Goal: Feedback & Contribution: Contribute content

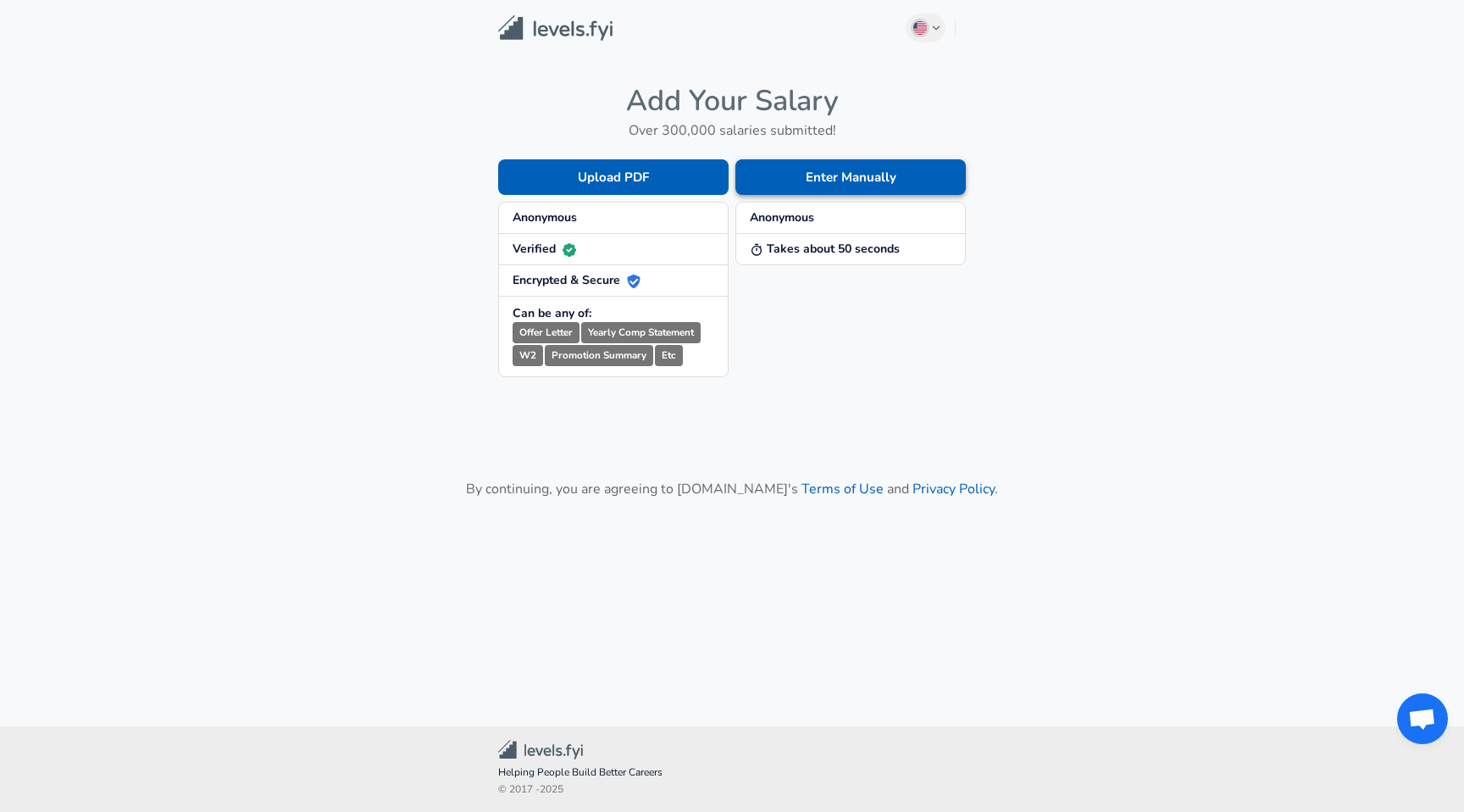
click at [877, 187] on button "Enter Manually" at bounding box center [851, 176] width 231 height 35
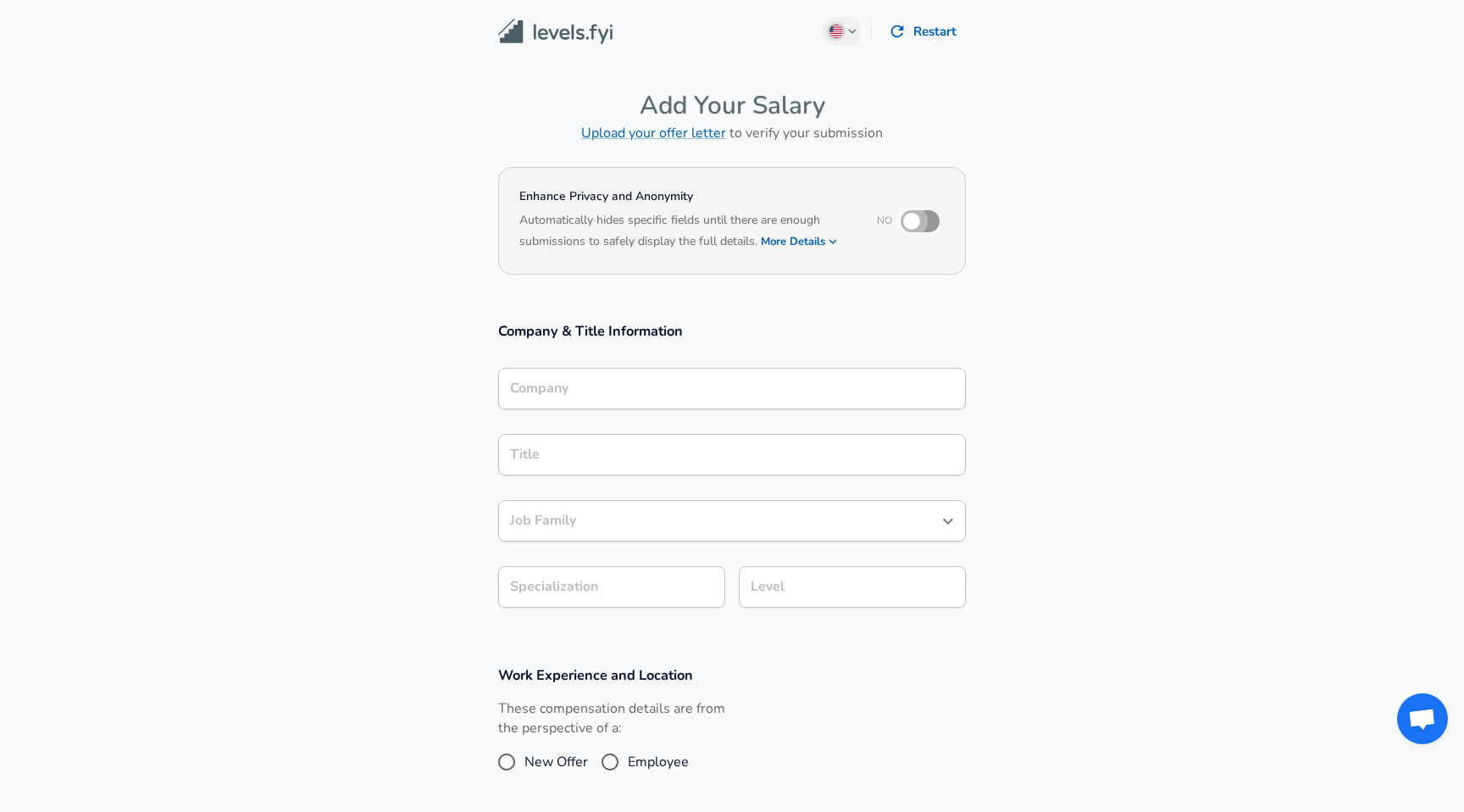
click at [924, 218] on input "checkbox" at bounding box center [912, 220] width 96 height 32
checkbox input "true"
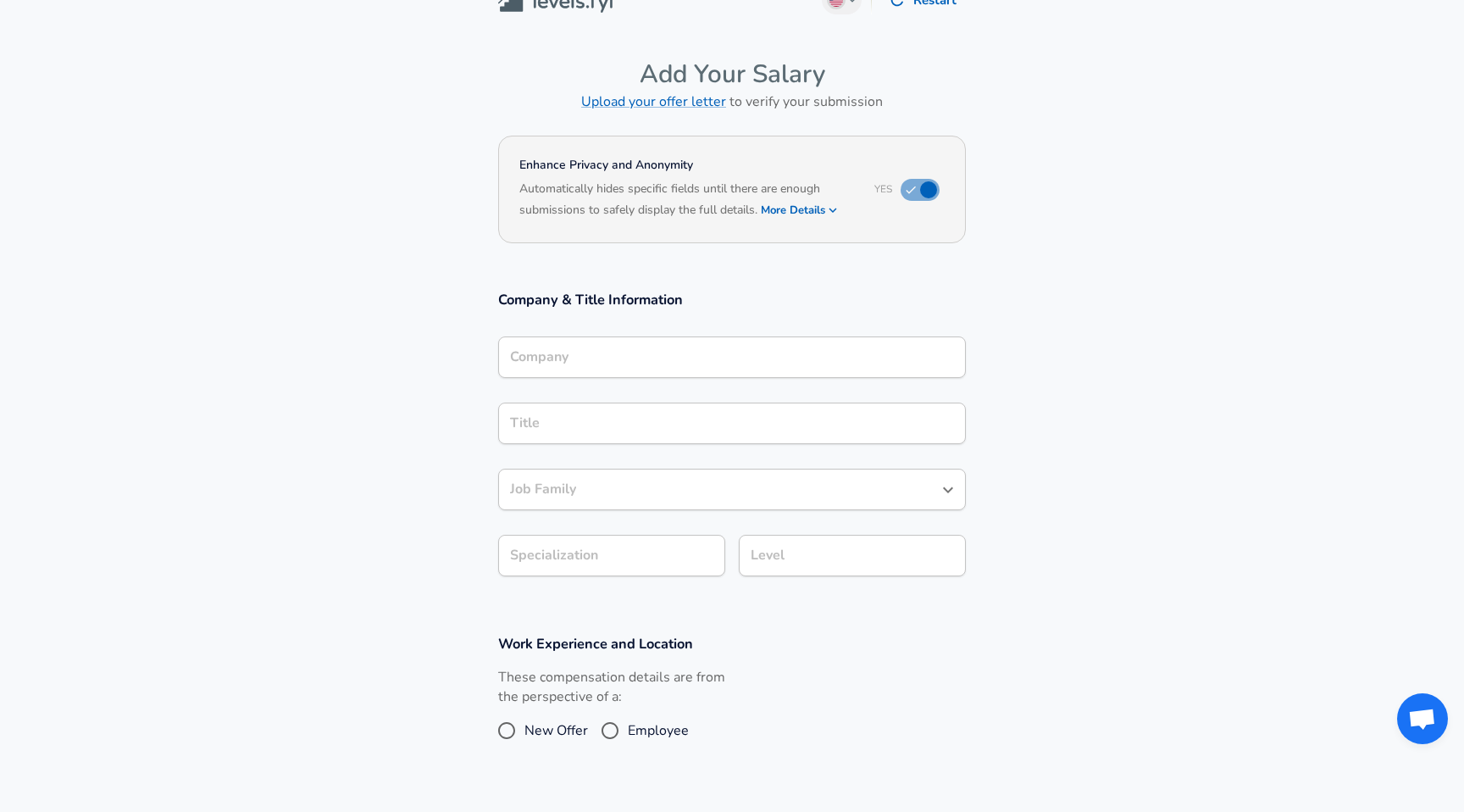
scroll to position [47, 0]
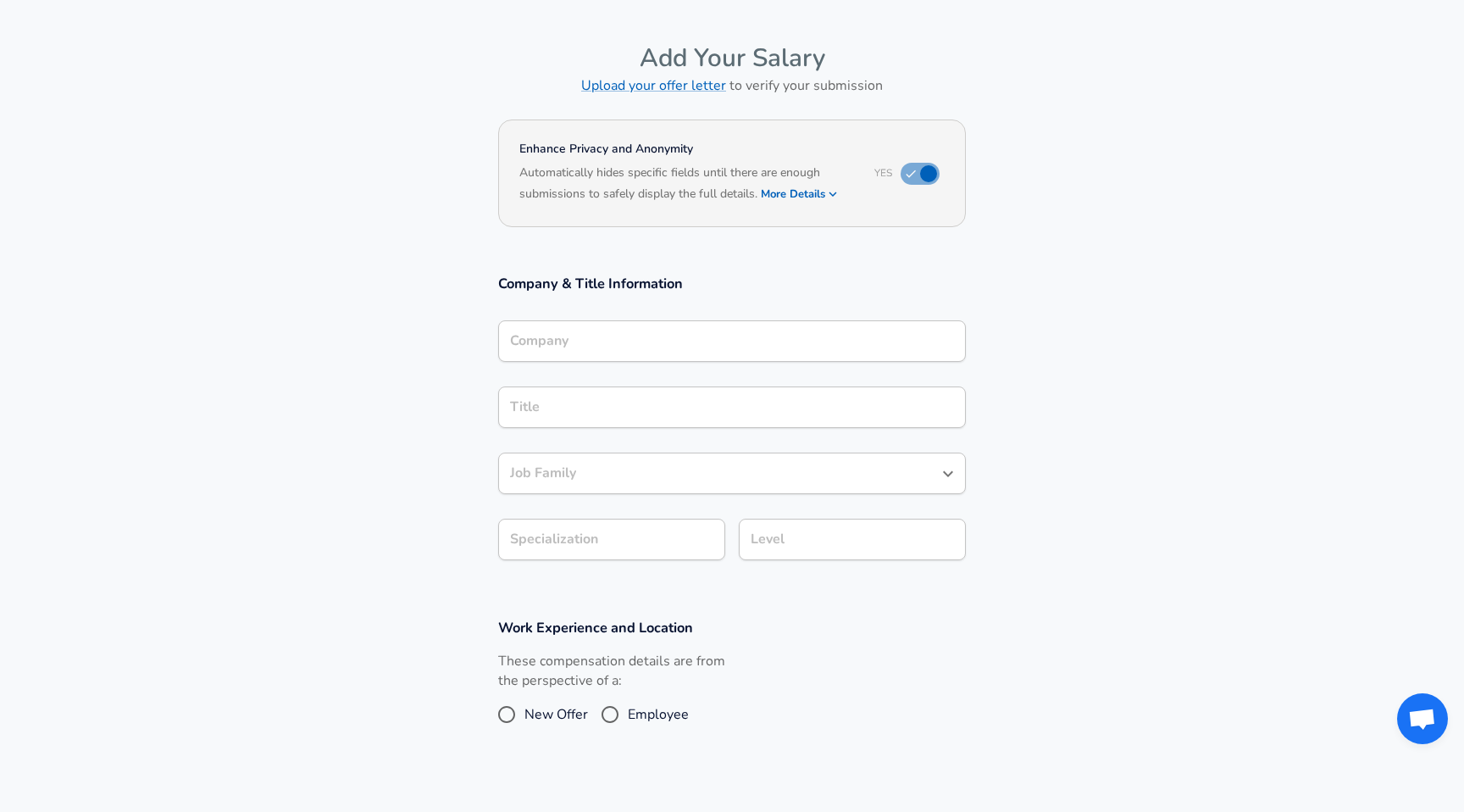
click at [825, 206] on h6 "Based on your submission and the data points that we have already collected, we…" at bounding box center [732, 206] width 426 height 0
click at [830, 197] on icon "button" at bounding box center [833, 194] width 15 height 15
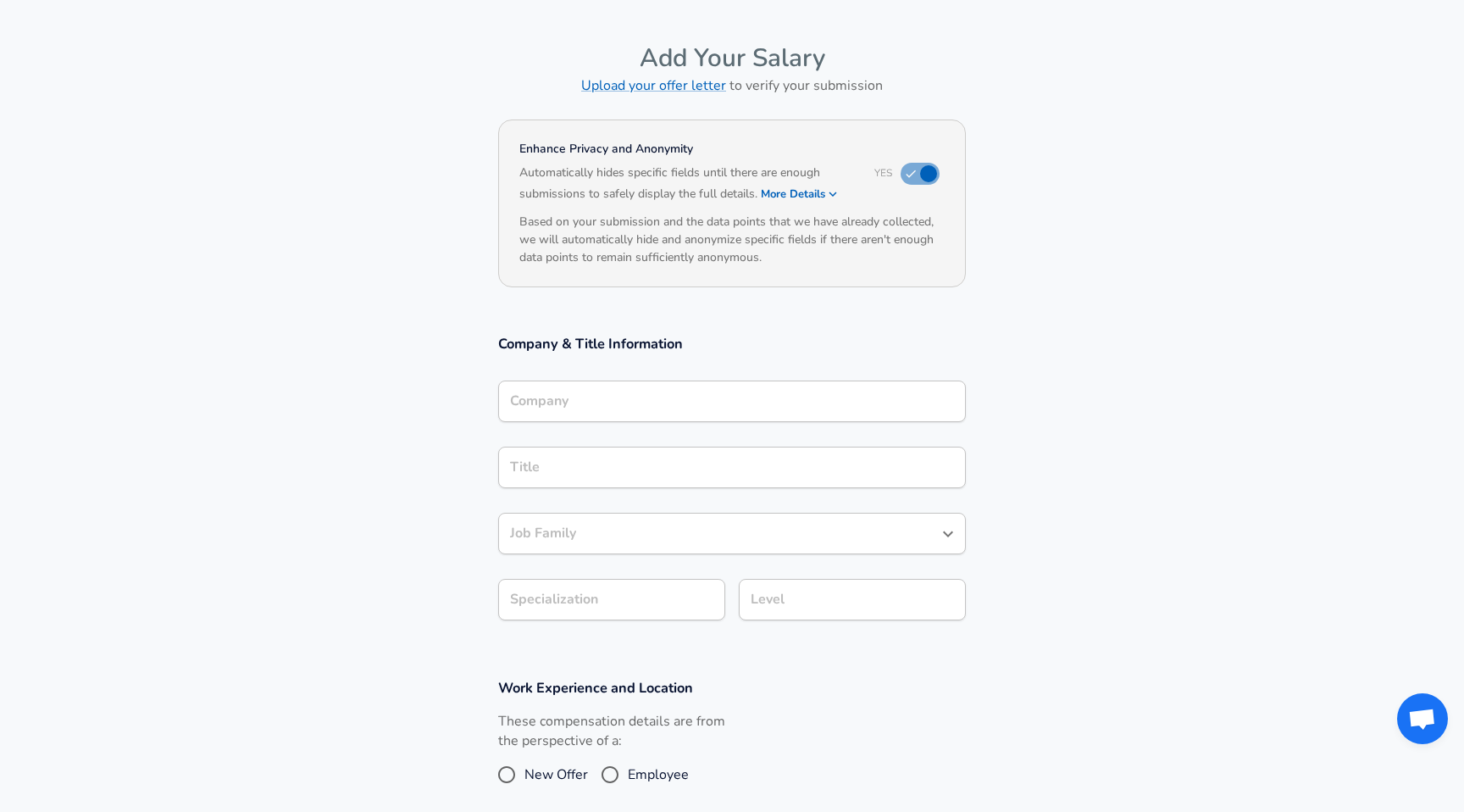
click at [830, 194] on icon "button" at bounding box center [833, 194] width 15 height 15
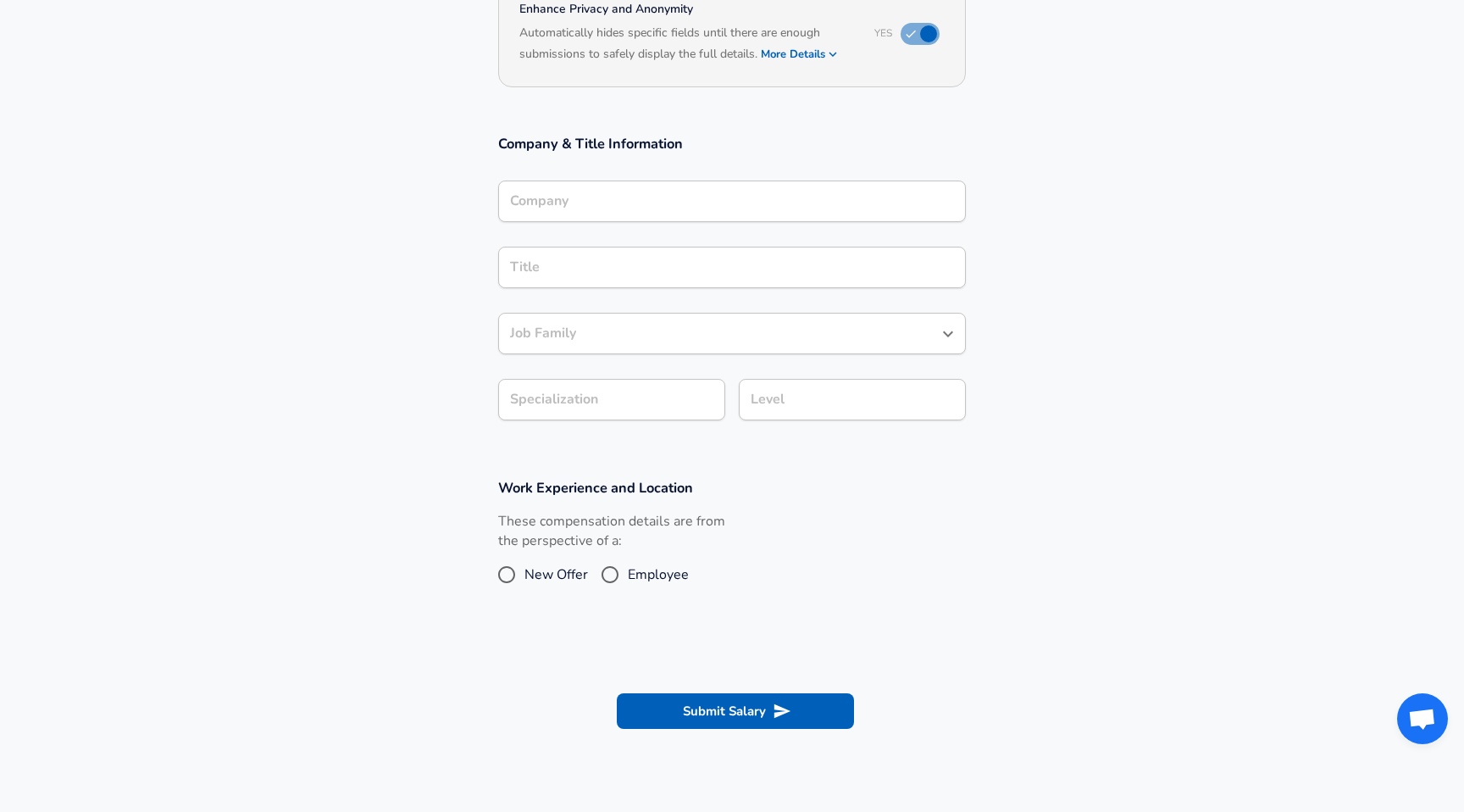
click at [797, 362] on div "Job Family Job Family" at bounding box center [732, 332] width 468 height 66
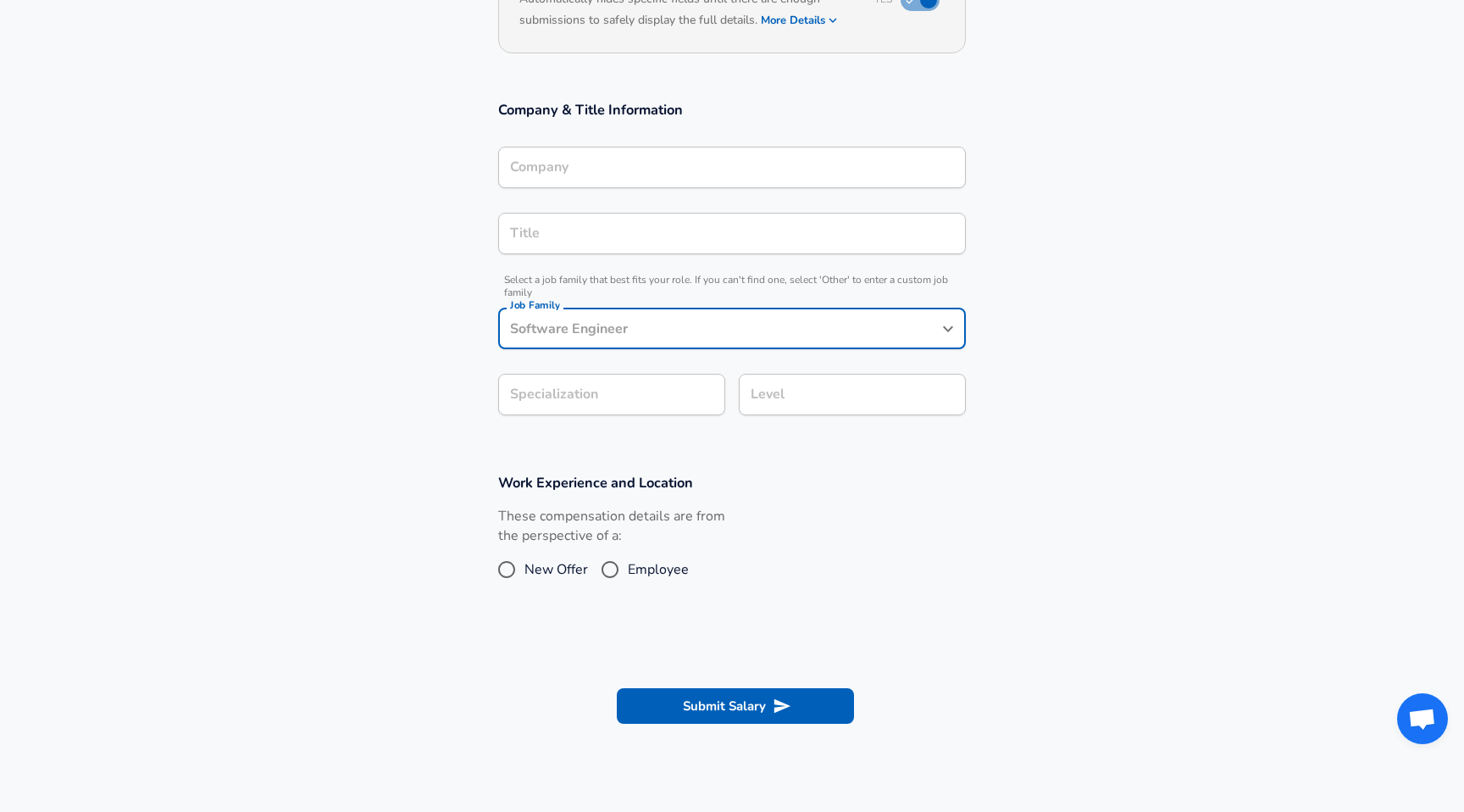
click at [797, 341] on div "Job Family" at bounding box center [732, 329] width 468 height 41
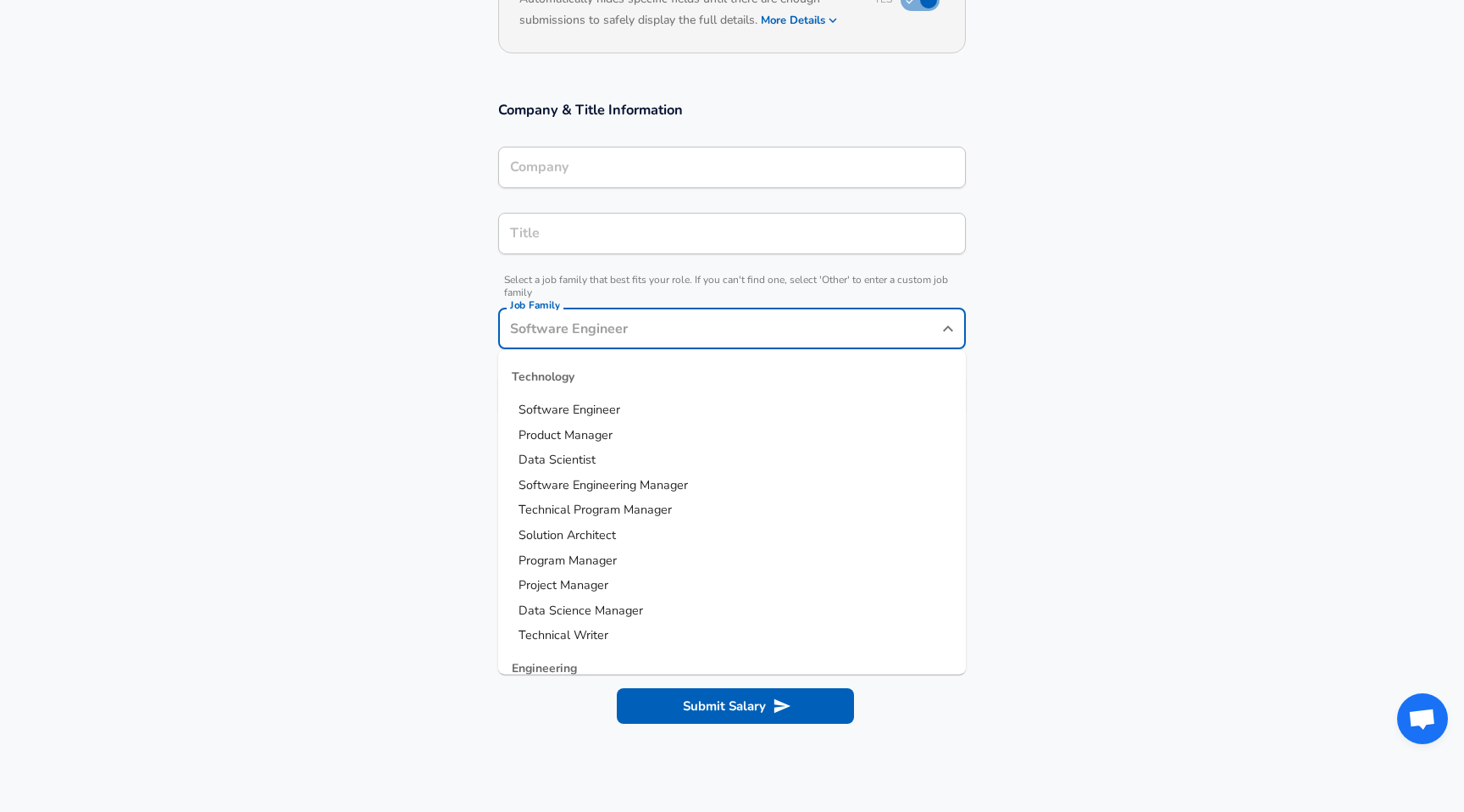
scroll to position [241, 0]
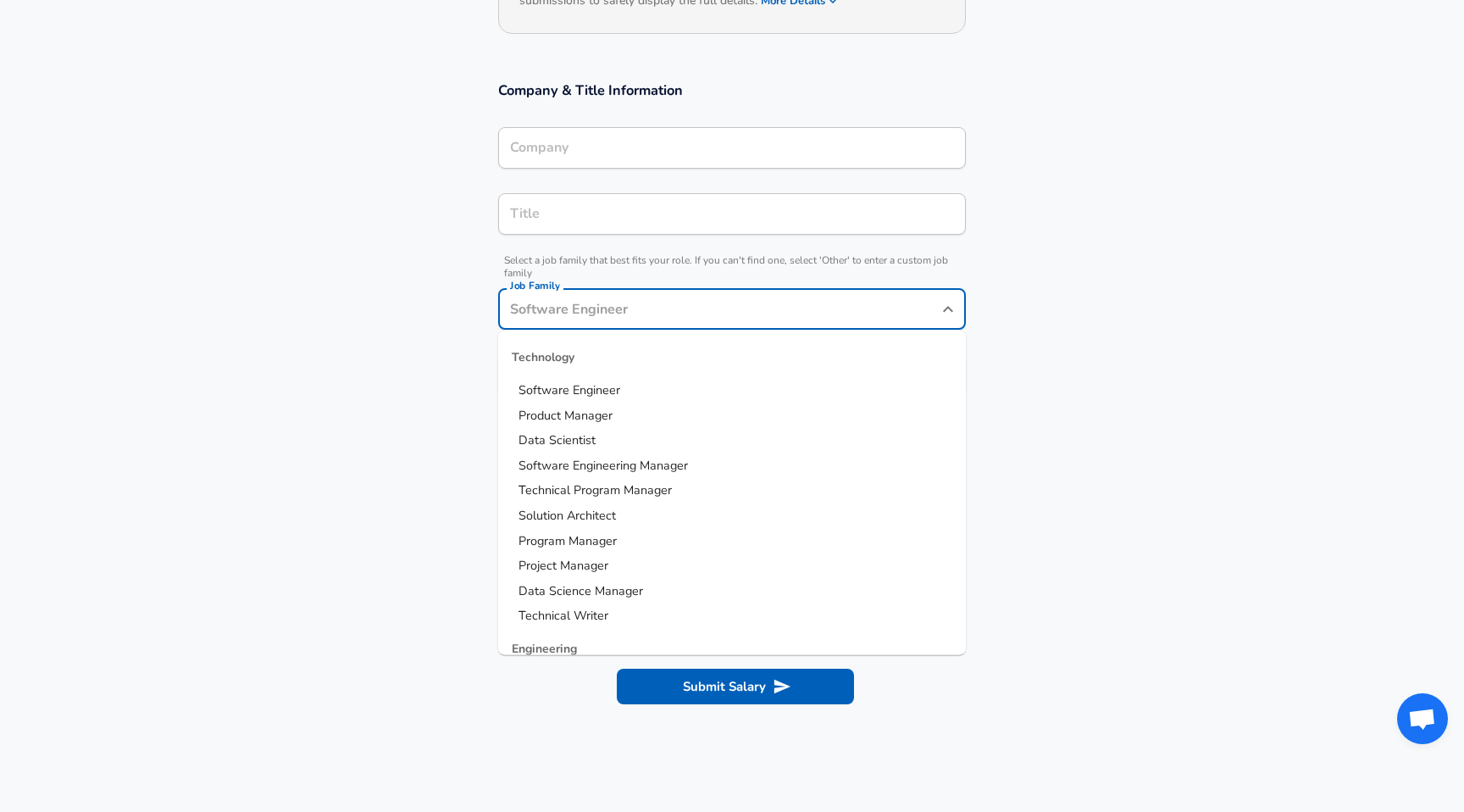
click at [978, 254] on div "Company & Title Information Company Company Title Title Select a job family tha…" at bounding box center [732, 244] width 508 height 327
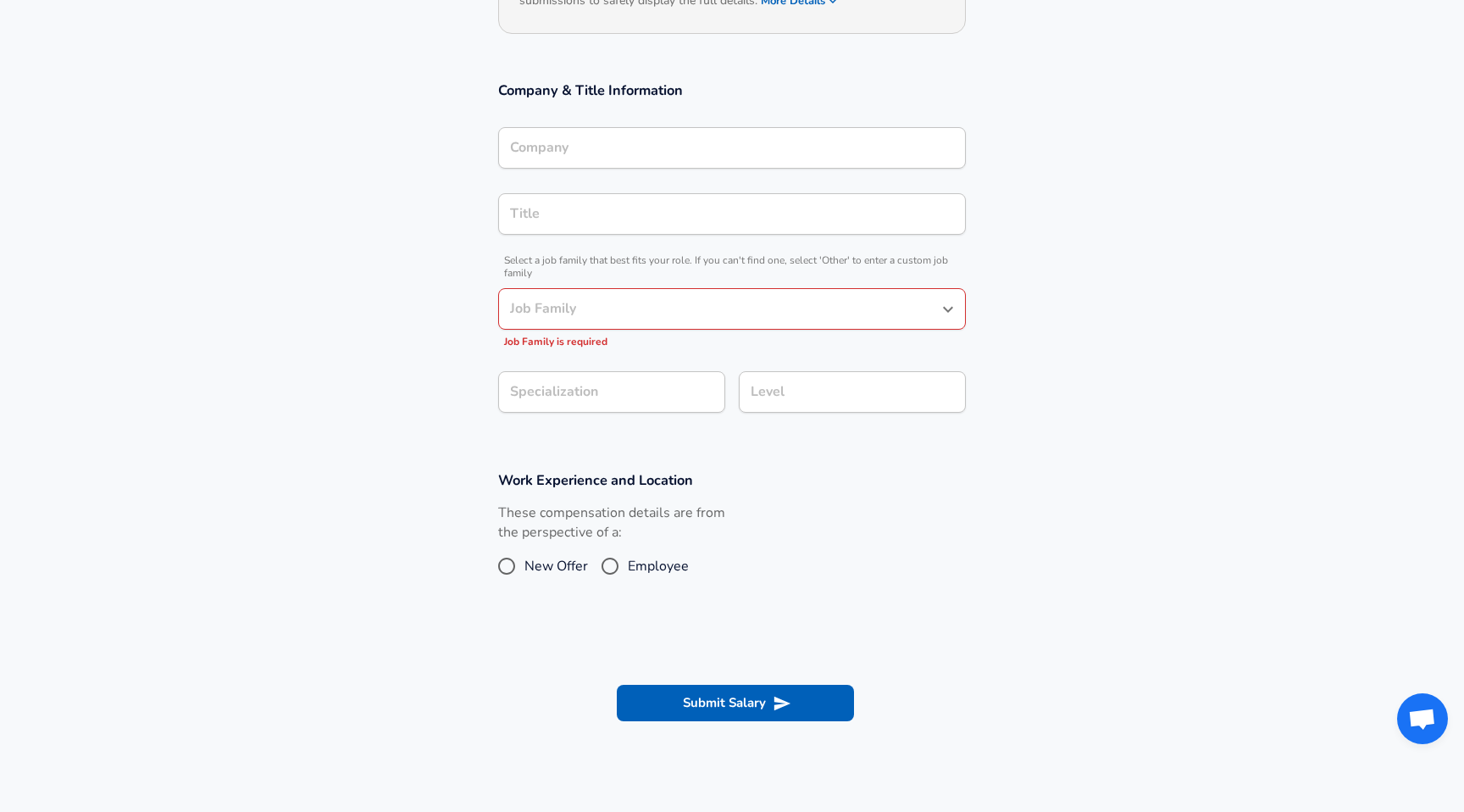
click at [972, 240] on div "Company & Title Information Company Company Title Title Select a job family tha…" at bounding box center [732, 253] width 508 height 344
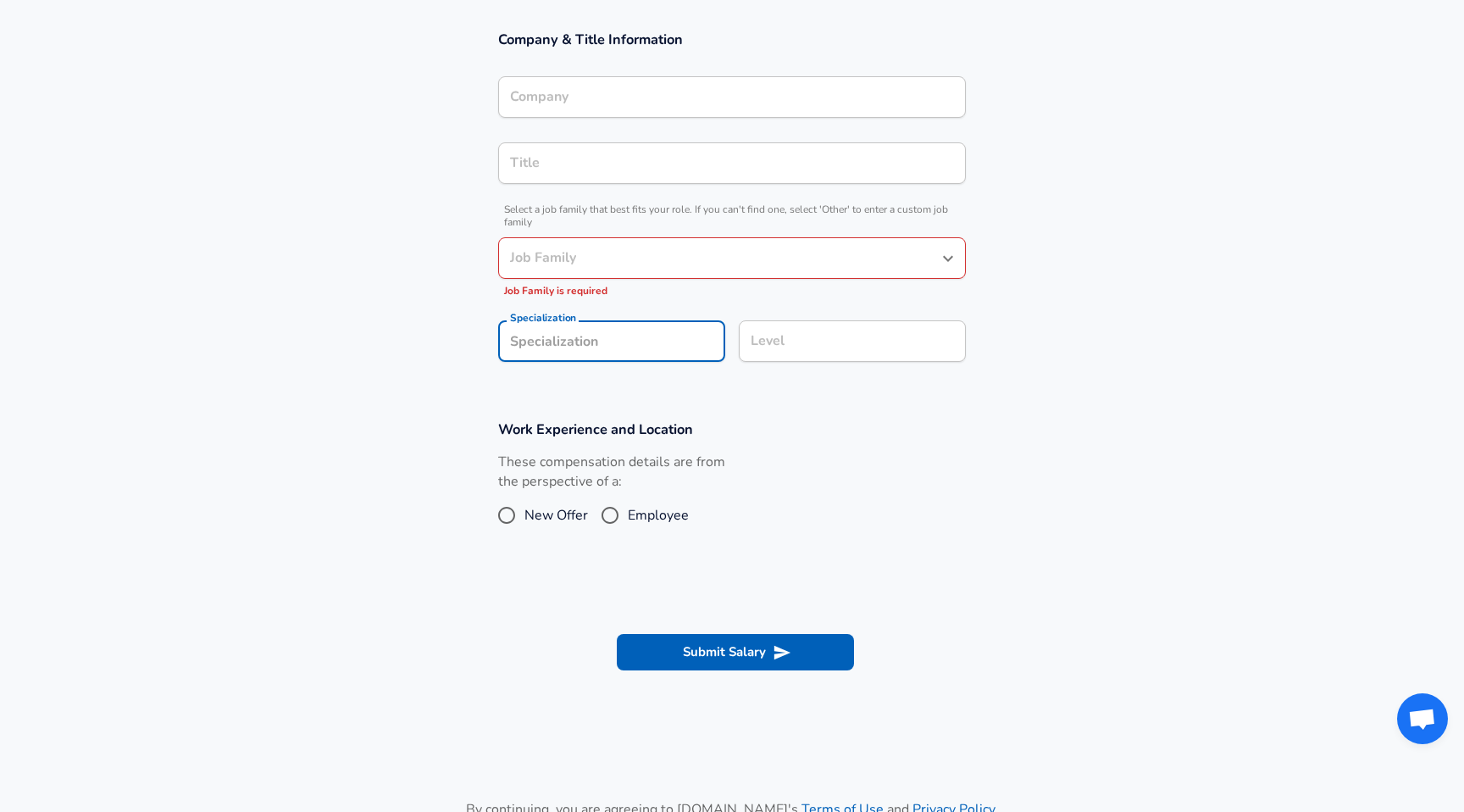
click at [666, 397] on section "Company & Title Information Company Company Title Title Select a job family tha…" at bounding box center [732, 205] width 1464 height 390
click at [813, 346] on input "Level" at bounding box center [852, 341] width 212 height 27
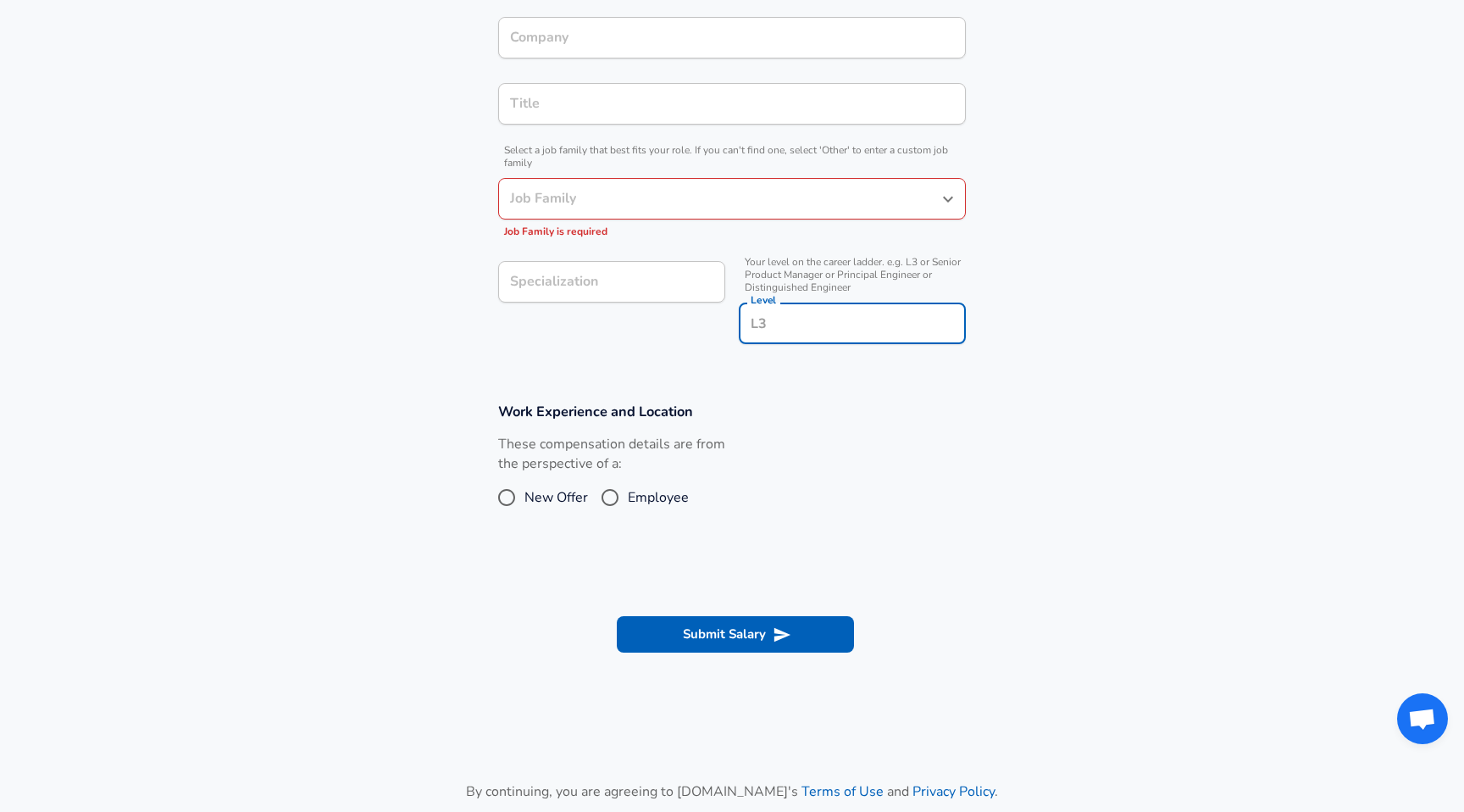
scroll to position [377, 0]
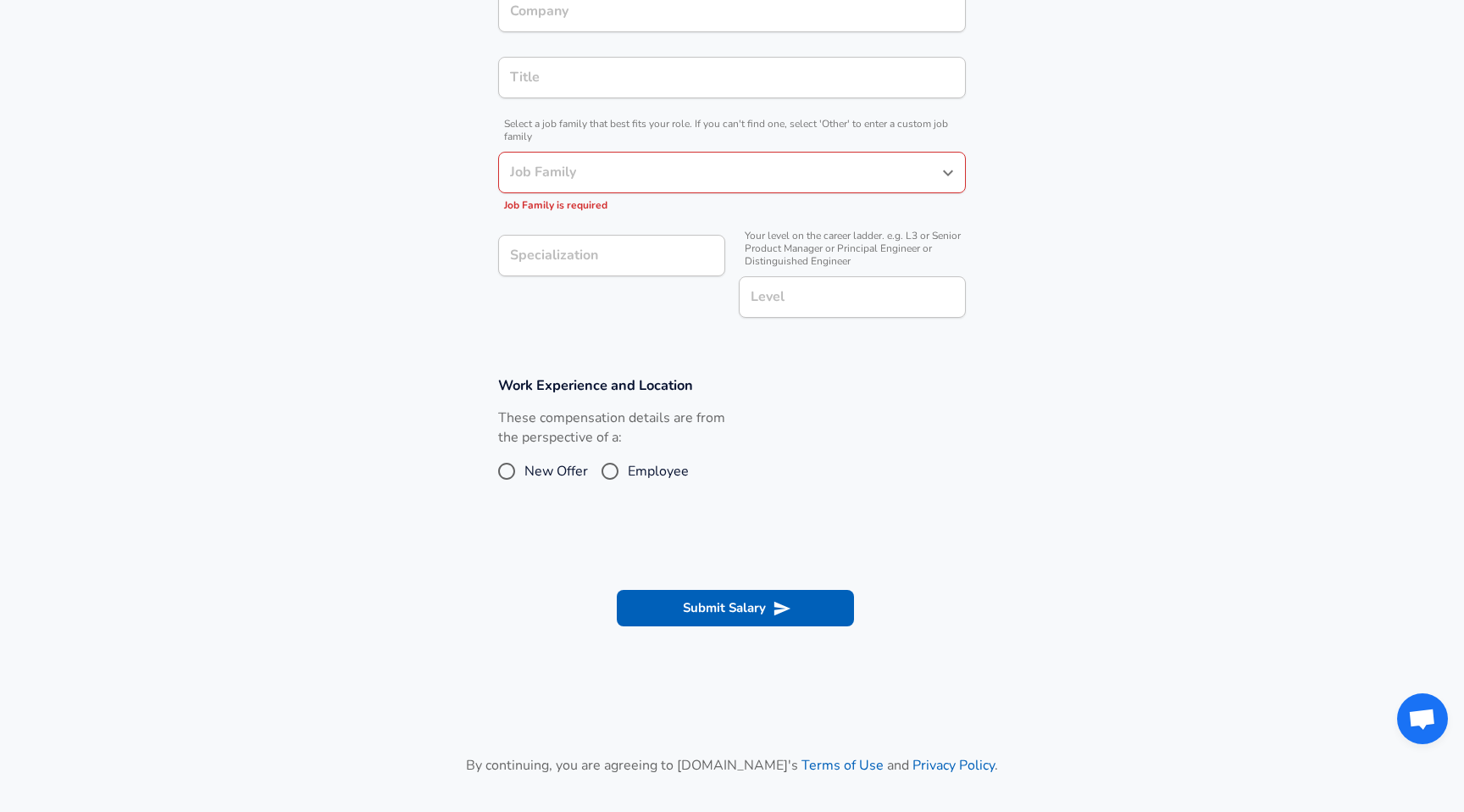
click at [673, 465] on span "Employee" at bounding box center [658, 471] width 61 height 21
click at [628, 465] on input "Employee" at bounding box center [610, 471] width 35 height 28
radio input "true"
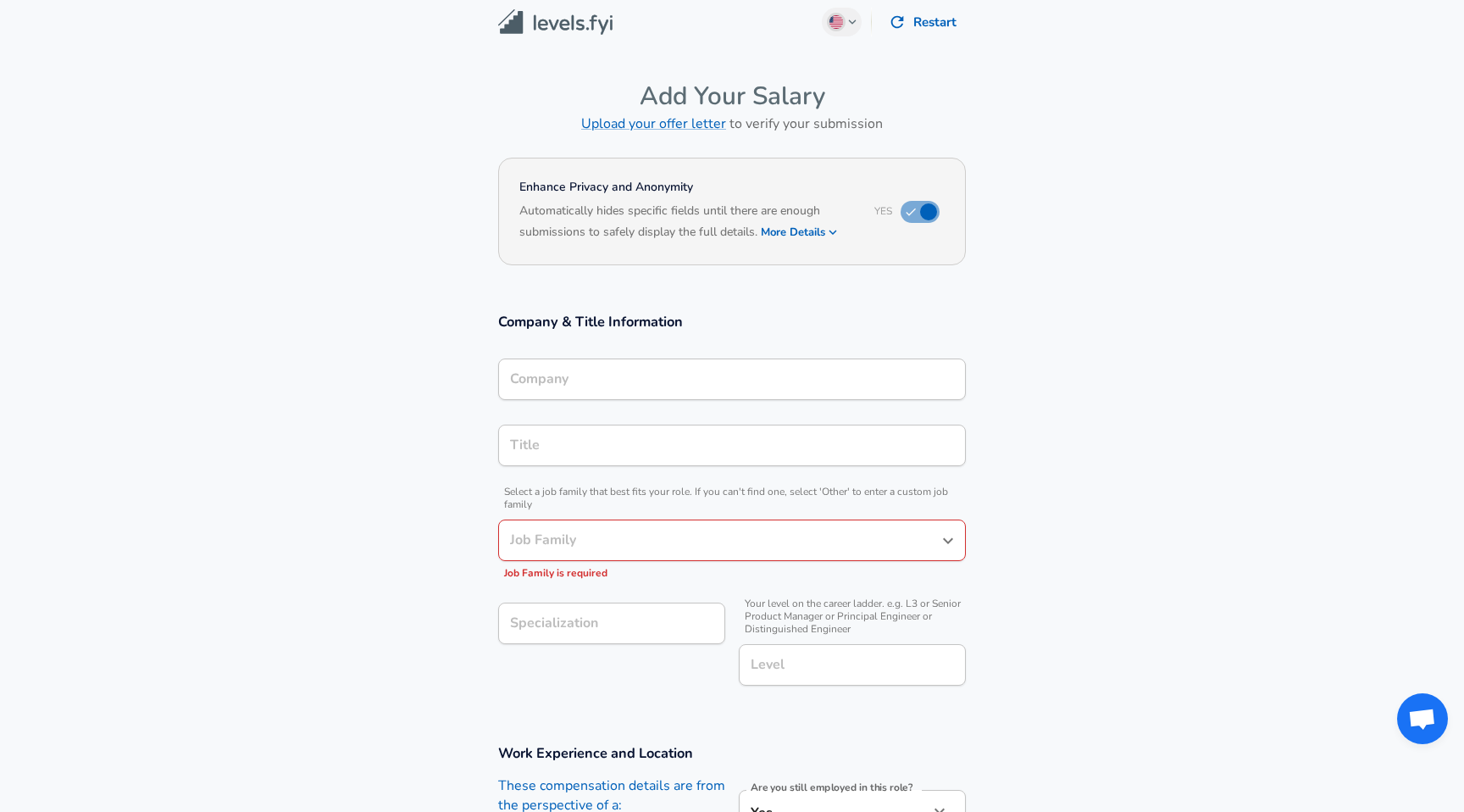
scroll to position [0, 0]
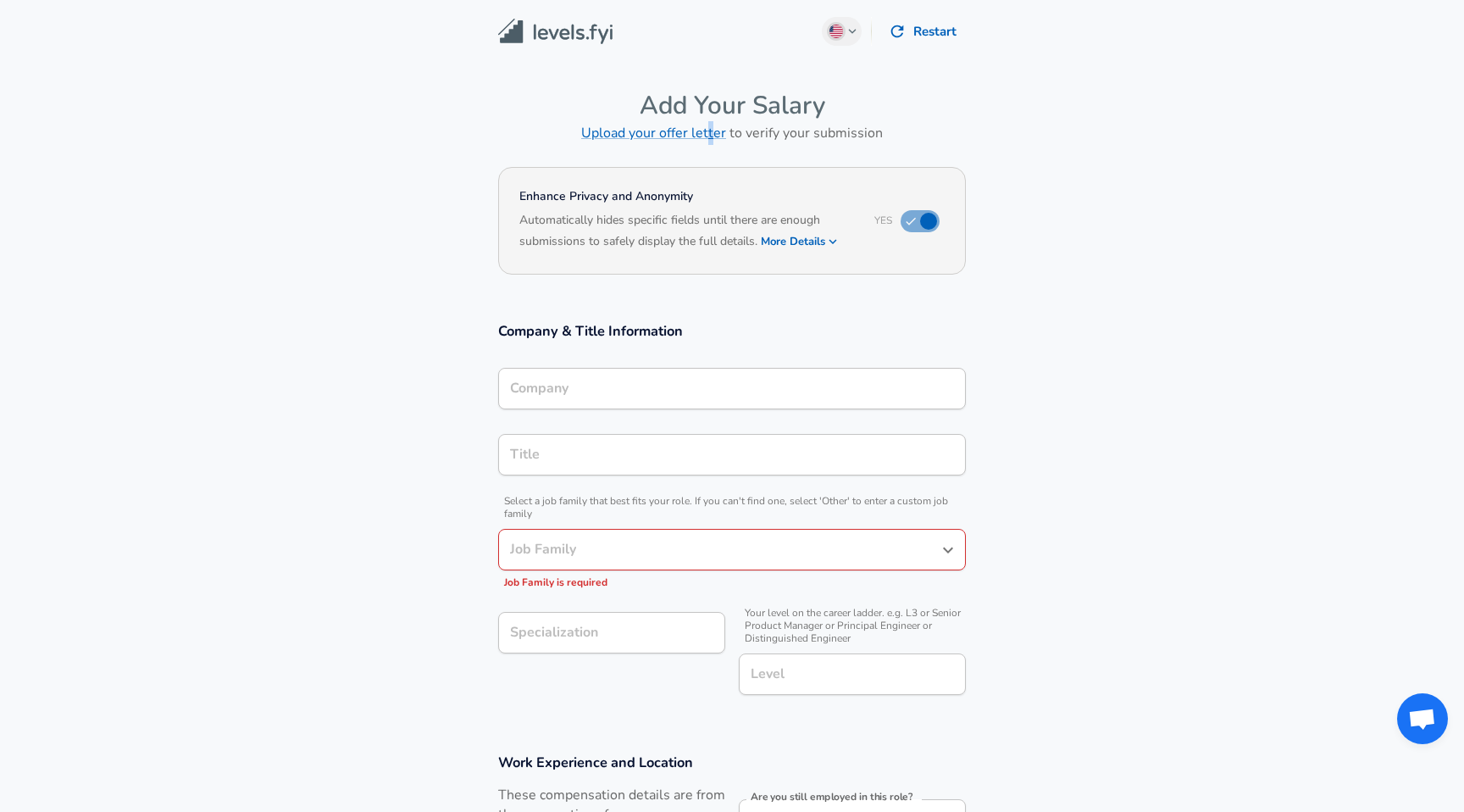
click at [715, 144] on h6 "Upload your offer letter to verify your submission" at bounding box center [732, 133] width 468 height 24
click at [698, 176] on div "Enhance Privacy and Anonymity Yes Automatically hides specific fields until the…" at bounding box center [732, 220] width 468 height 108
click at [596, 26] on img at bounding box center [555, 32] width 114 height 27
